Goal: Task Accomplishment & Management: Manage account settings

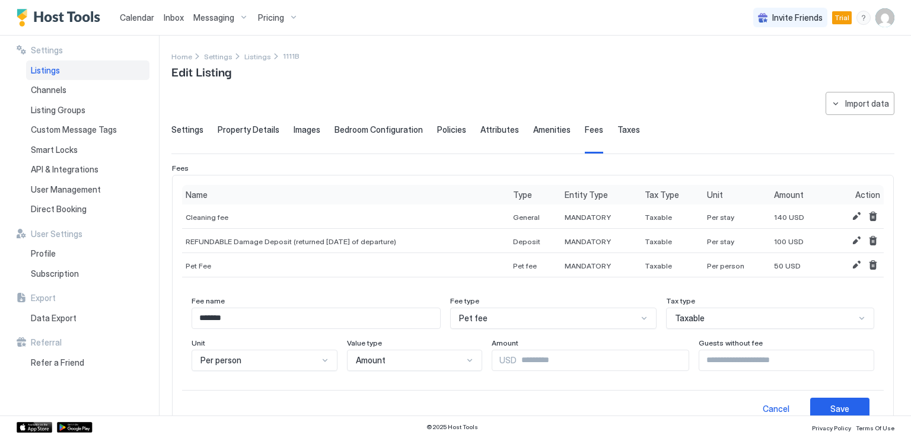
click at [55, 71] on span "Listings" at bounding box center [45, 70] width 29 height 11
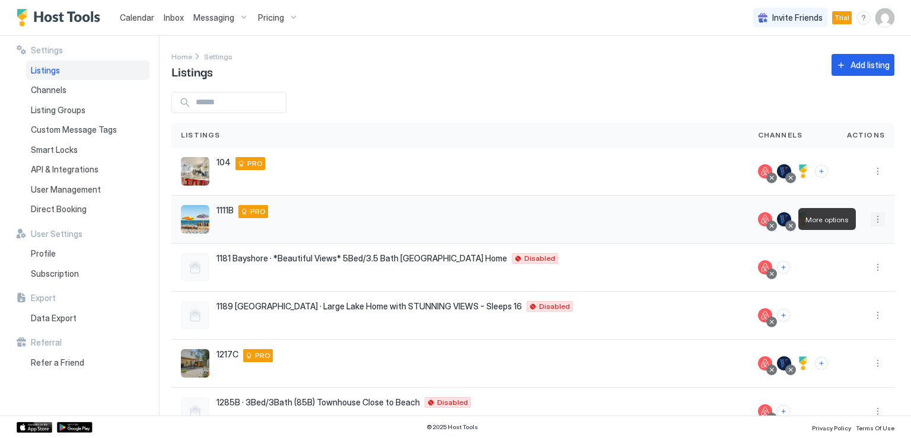
click at [871, 221] on button "More options" at bounding box center [878, 219] width 14 height 14
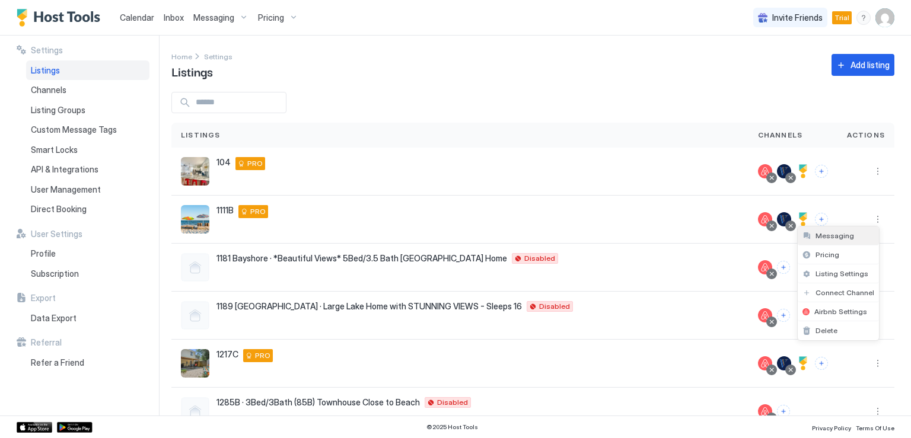
click at [826, 235] on span "Messaging" at bounding box center [835, 235] width 39 height 9
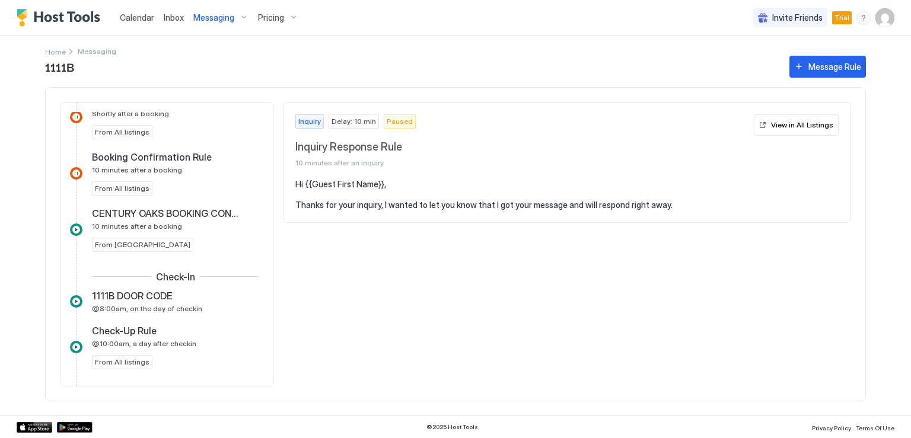
scroll to position [297, 0]
click at [166, 298] on span "1111B DOOR CODE" at bounding box center [132, 295] width 81 height 12
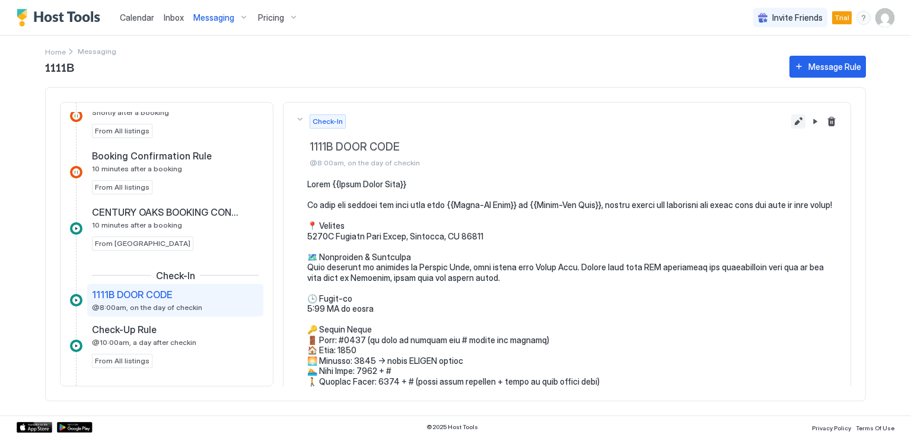
click at [791, 122] on button "Edit message rule" at bounding box center [798, 121] width 14 height 14
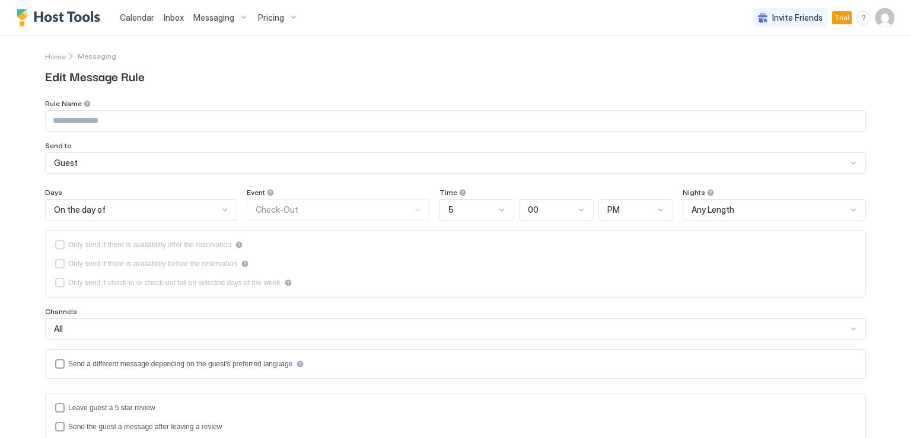
type input "**********"
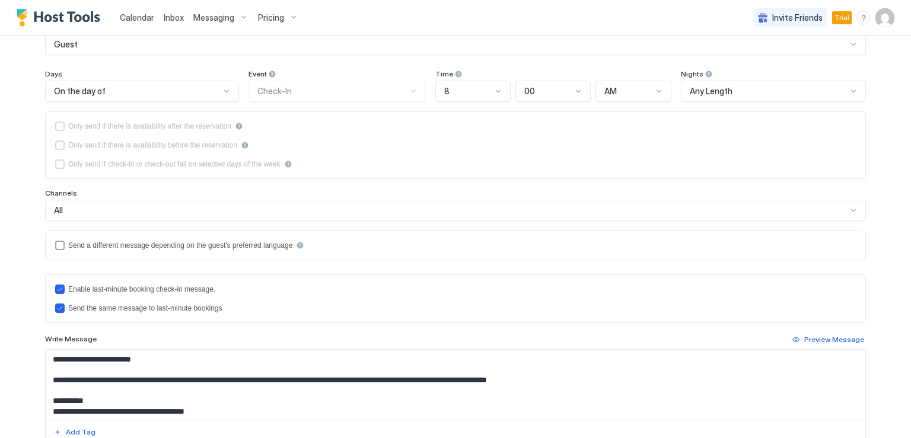
scroll to position [237, 0]
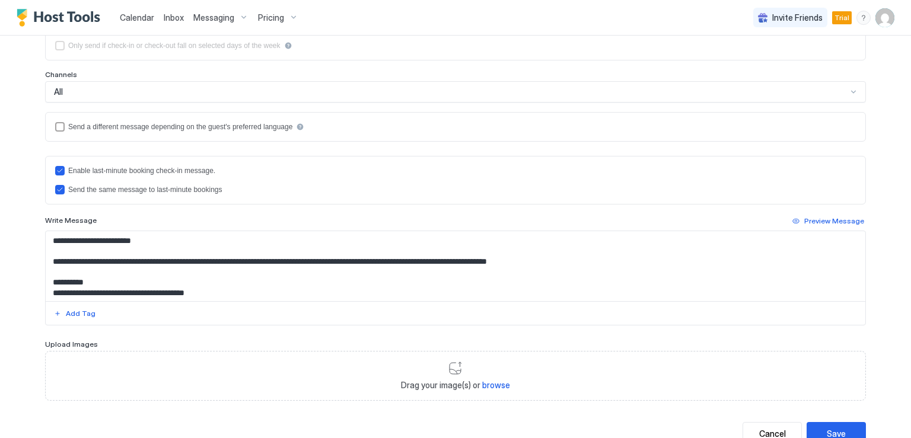
click at [187, 261] on textarea "Input Field" at bounding box center [456, 266] width 820 height 70
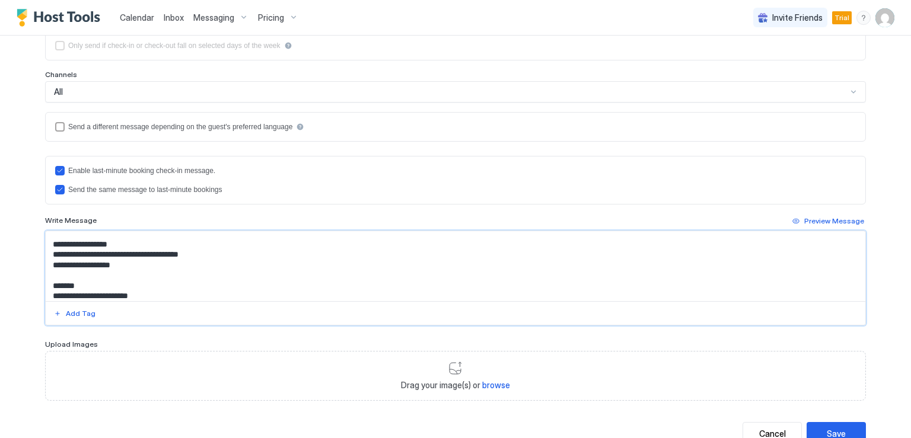
scroll to position [448, 0]
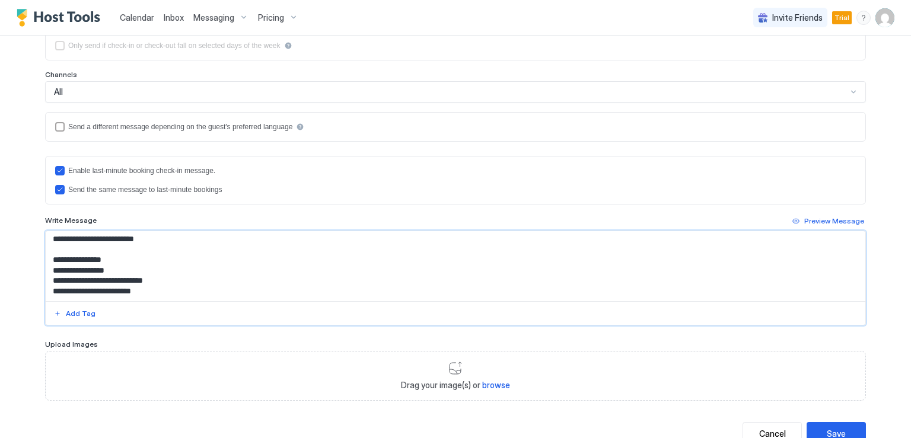
drag, startPoint x: 47, startPoint y: 239, endPoint x: 202, endPoint y: 320, distance: 174.3
click at [202, 320] on div at bounding box center [455, 278] width 821 height 95
type textarea "**********"
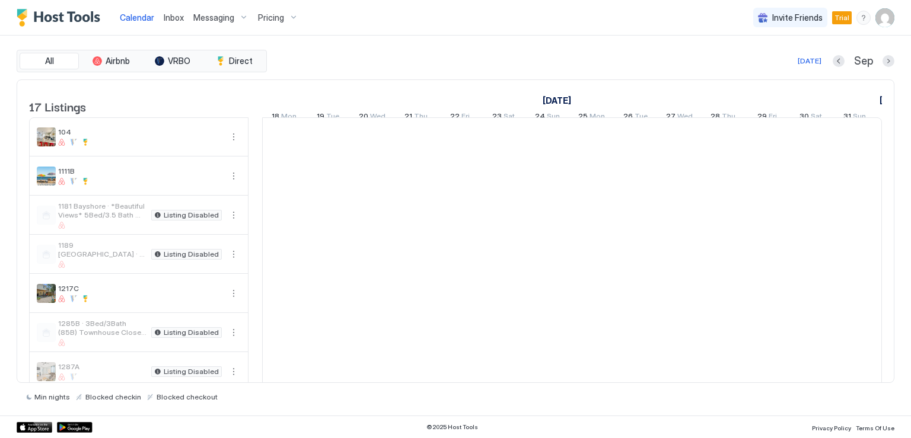
scroll to position [0, 659]
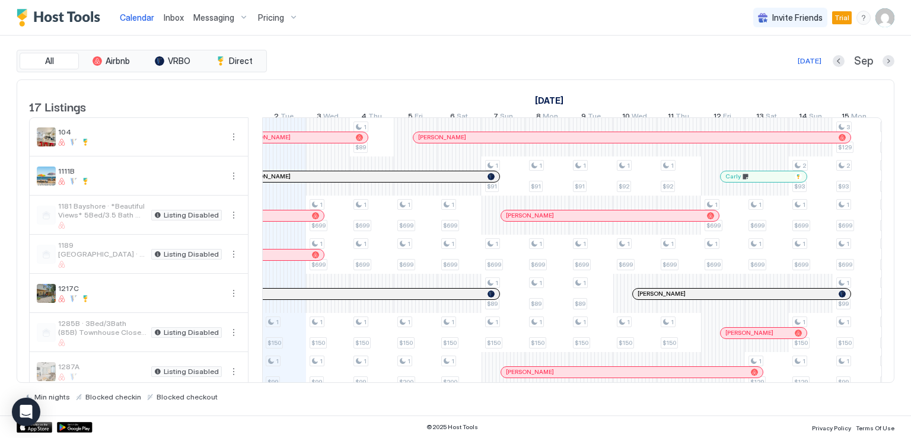
click at [205, 24] on div "Messaging" at bounding box center [221, 18] width 65 height 20
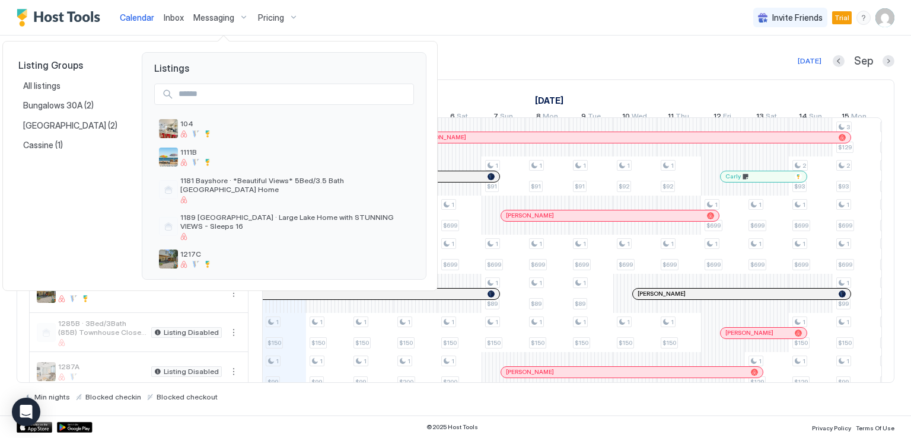
click at [216, 14] on div at bounding box center [455, 219] width 911 height 438
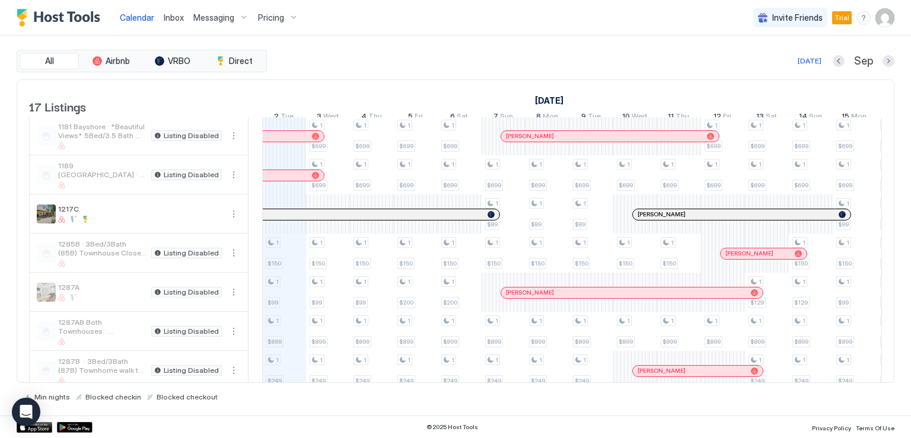
scroll to position [59, 0]
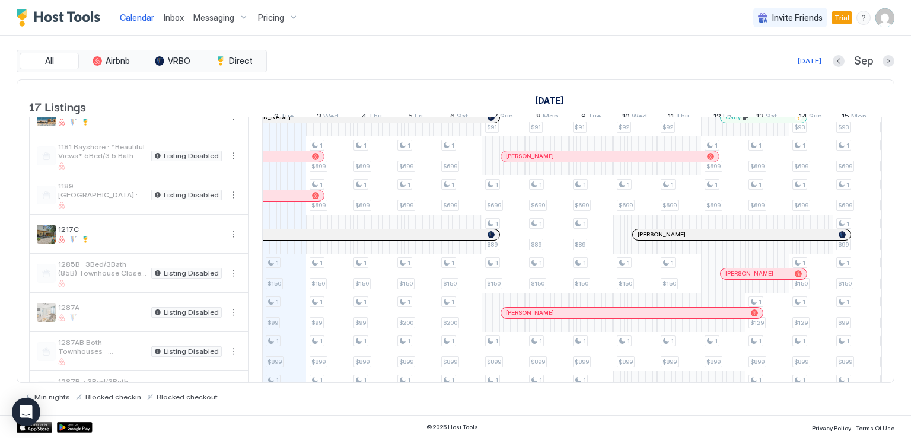
click at [214, 18] on span "Messaging" at bounding box center [213, 17] width 41 height 11
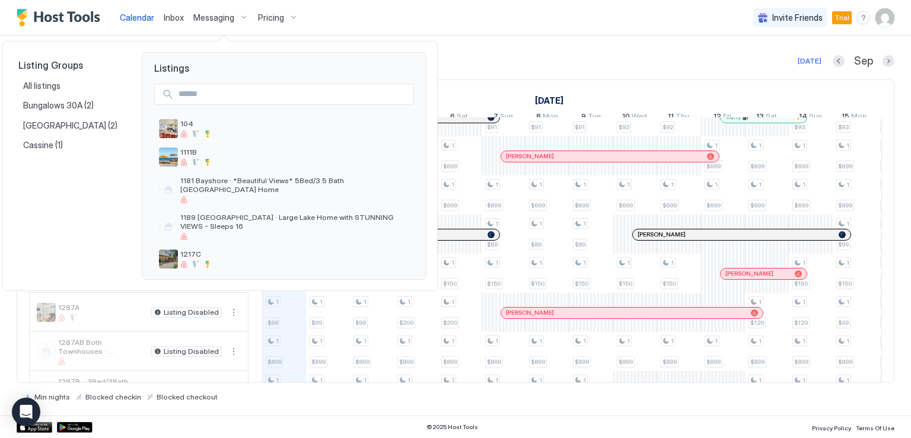
click at [214, 18] on div at bounding box center [455, 219] width 911 height 438
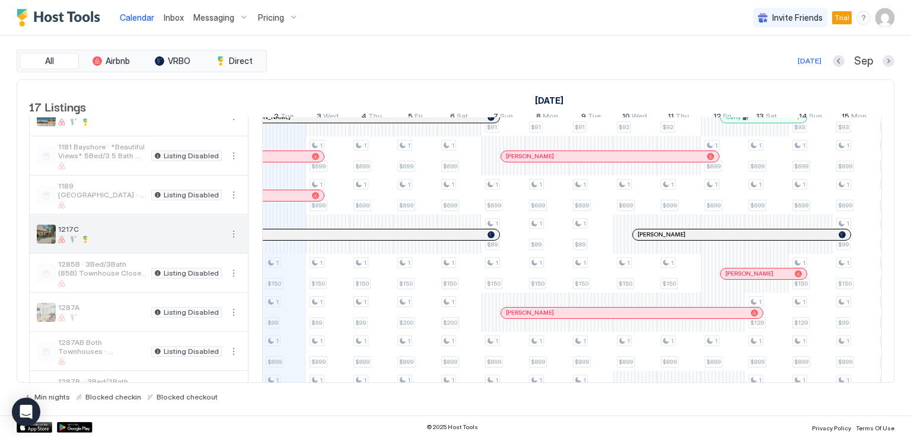
click at [234, 241] on button "More options" at bounding box center [234, 234] width 14 height 14
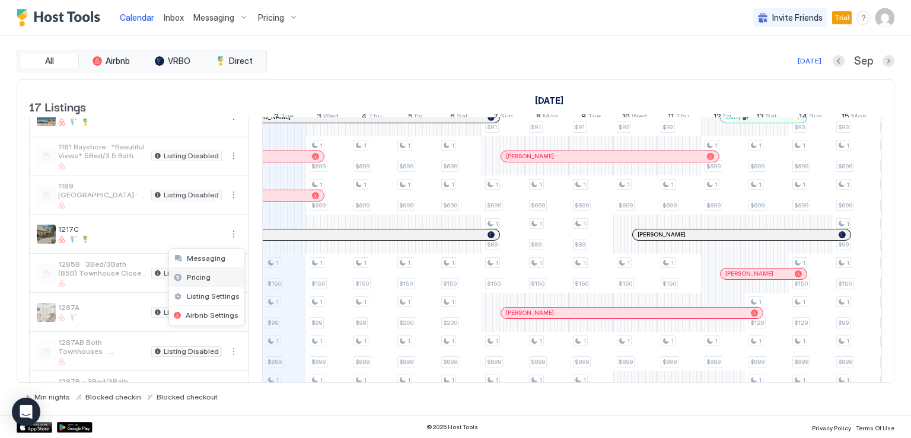
click at [206, 278] on span "Pricing" at bounding box center [199, 277] width 24 height 9
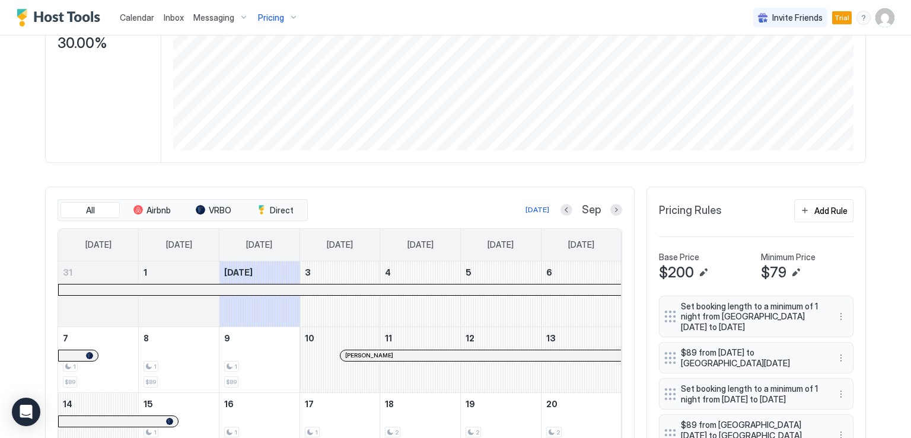
scroll to position [237, 0]
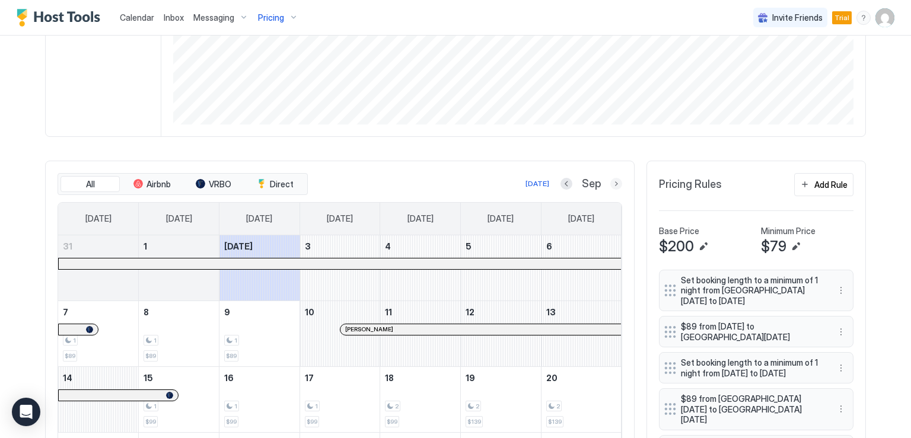
click at [616, 183] on button "Next month" at bounding box center [616, 184] width 12 height 12
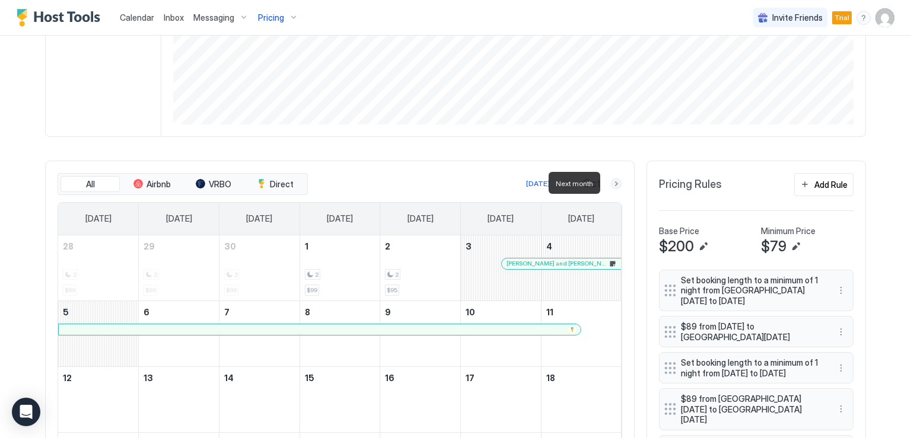
click at [616, 183] on button "Next month" at bounding box center [616, 184] width 12 height 12
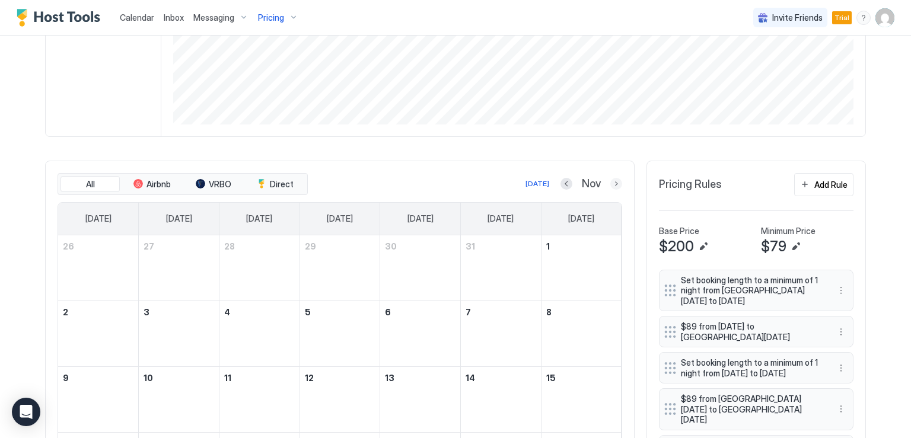
click at [612, 183] on button "Next month" at bounding box center [616, 184] width 12 height 12
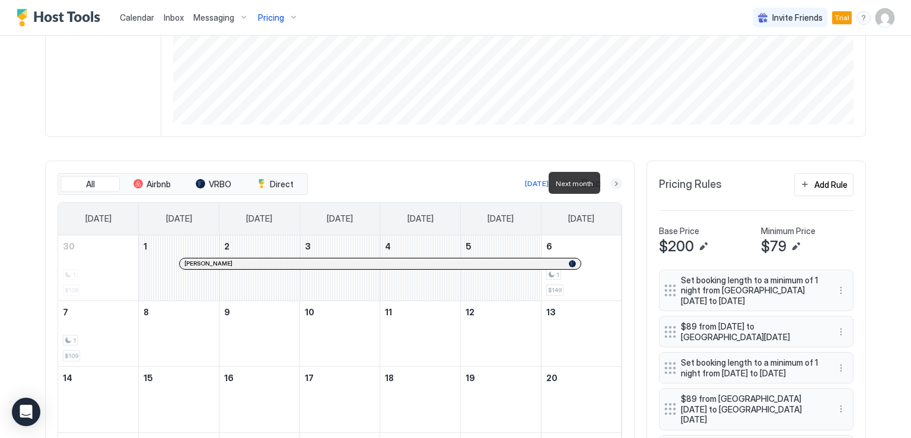
click at [612, 183] on button "Next month" at bounding box center [616, 184] width 12 height 12
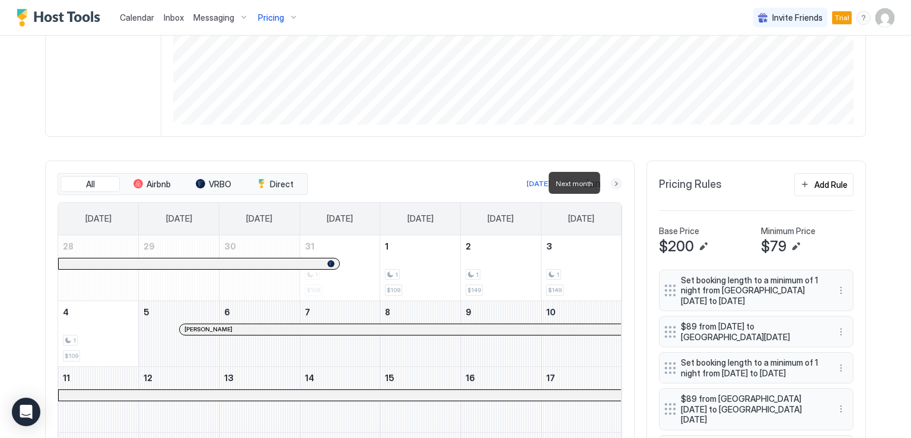
click at [610, 184] on button "Next month" at bounding box center [616, 184] width 12 height 12
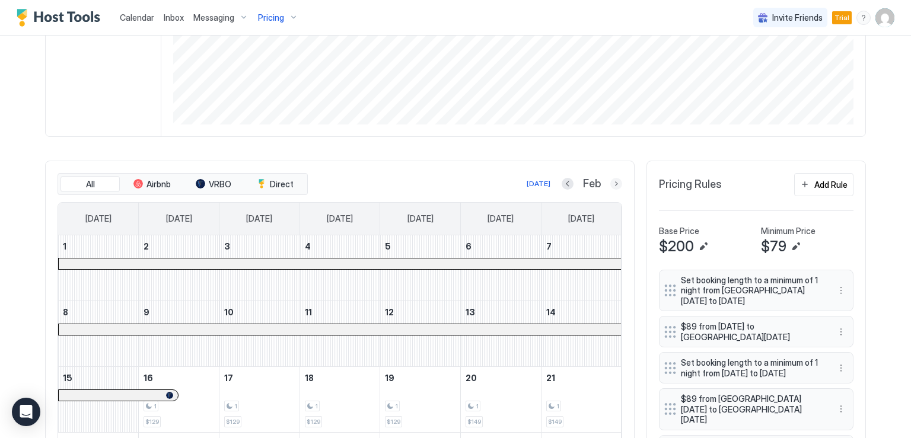
click at [610, 184] on button "Next month" at bounding box center [616, 184] width 12 height 12
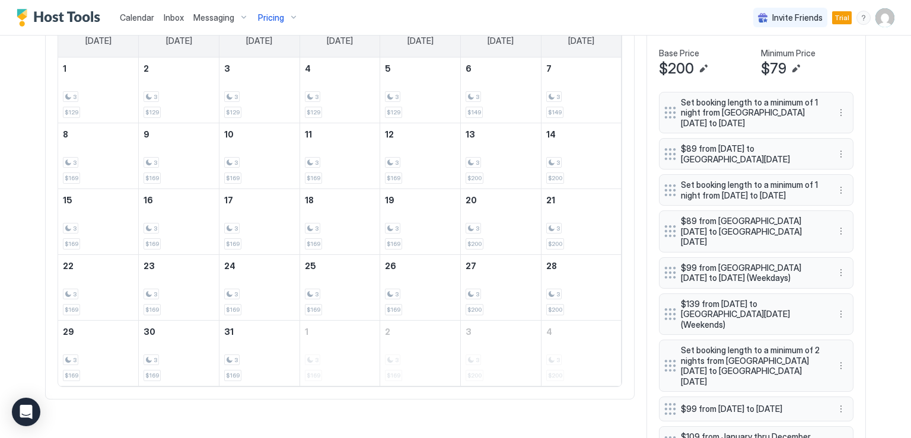
scroll to position [297, 0]
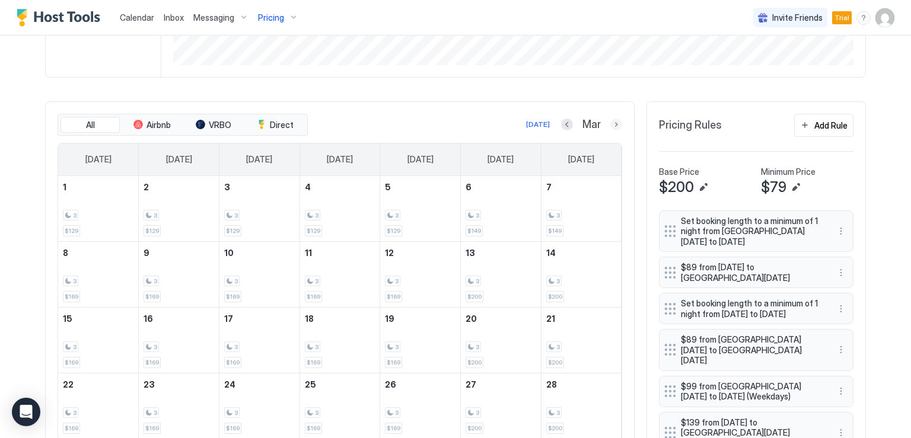
click at [615, 125] on button "Next month" at bounding box center [616, 125] width 12 height 12
click at [563, 119] on button "Previous month" at bounding box center [569, 125] width 12 height 12
click at [616, 124] on button "Next month" at bounding box center [616, 125] width 12 height 12
click at [616, 126] on button "Next month" at bounding box center [616, 125] width 12 height 12
click at [610, 122] on button "Next month" at bounding box center [616, 125] width 12 height 12
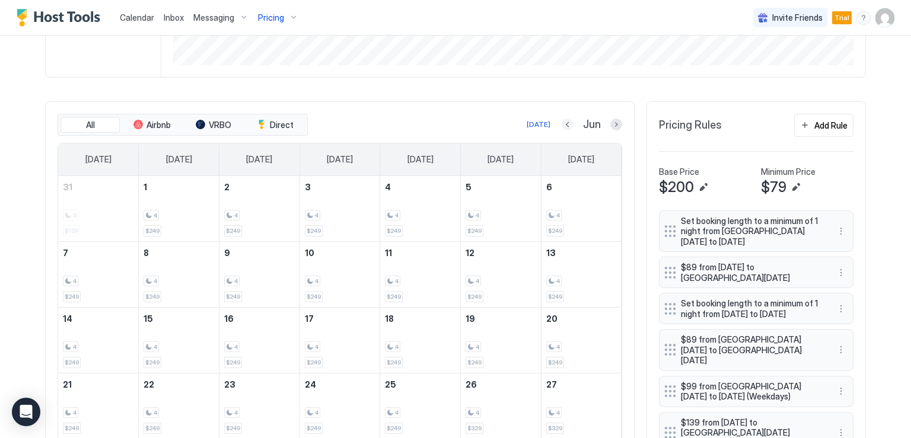
click at [565, 129] on button "Previous month" at bounding box center [568, 125] width 12 height 12
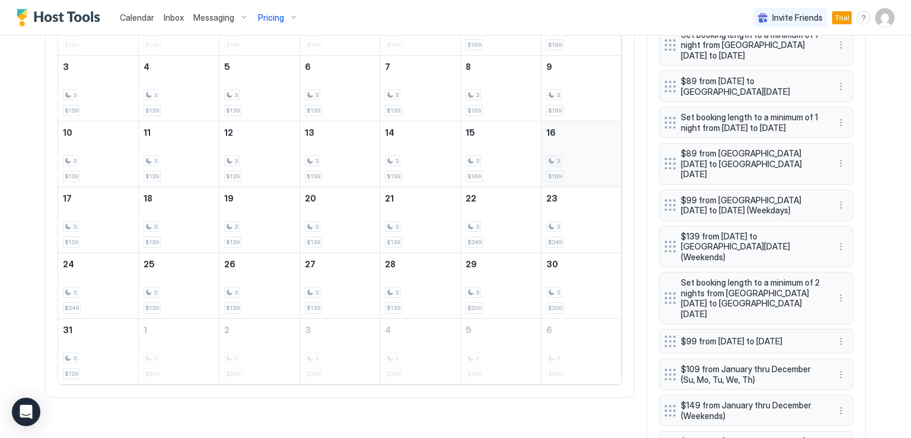
scroll to position [534, 0]
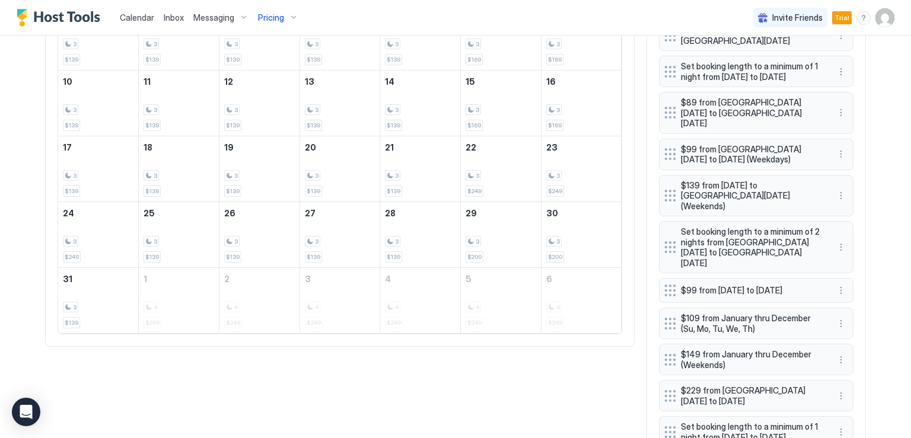
drag, startPoint x: 242, startPoint y: 329, endPoint x: 259, endPoint y: 339, distance: 19.4
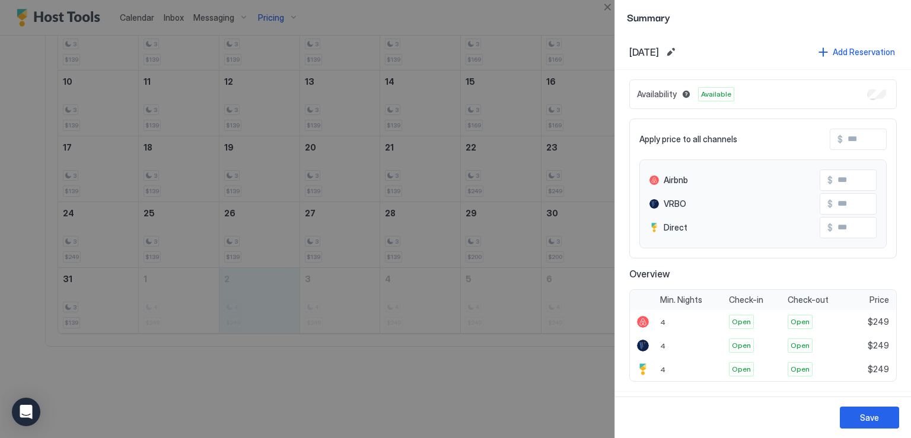
click at [532, 284] on div at bounding box center [455, 219] width 911 height 438
click at [448, 390] on div at bounding box center [455, 219] width 911 height 438
click at [491, 325] on div at bounding box center [455, 219] width 911 height 438
click at [747, 43] on div "[DATE] Add Reservation" at bounding box center [763, 52] width 296 height 36
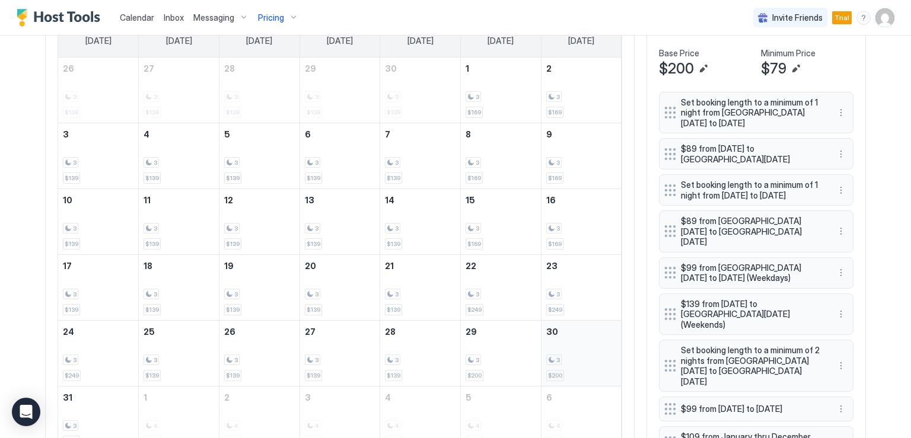
scroll to position [297, 0]
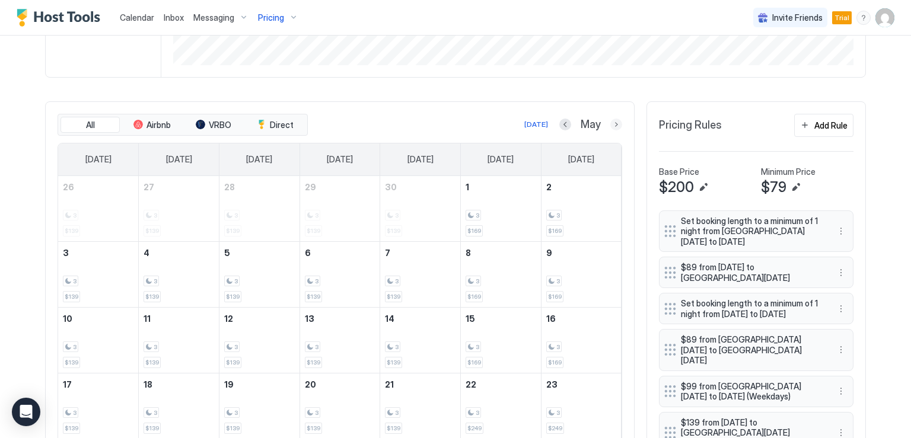
click at [610, 122] on button "Next month" at bounding box center [616, 125] width 12 height 12
drag, startPoint x: 614, startPoint y: 120, endPoint x: 610, endPoint y: 128, distance: 8.5
click at [614, 120] on button "Next month" at bounding box center [616, 125] width 12 height 12
click at [612, 123] on button "Next month" at bounding box center [616, 125] width 12 height 12
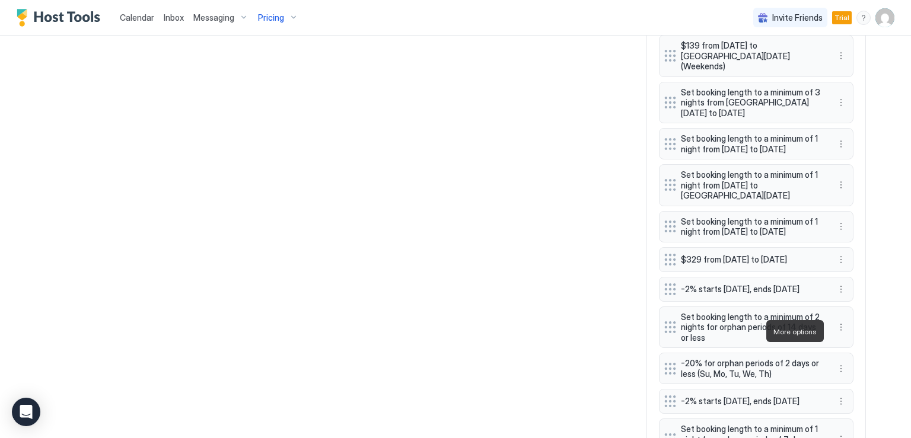
scroll to position [1502, 0]
